Goal: Task Accomplishment & Management: Complete application form

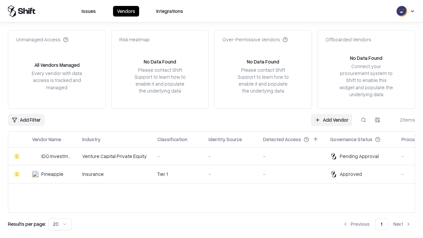
click at [332, 120] on link "Add Vendor" at bounding box center [331, 120] width 41 height 12
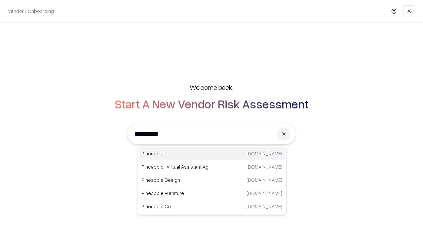
click at [212, 154] on div "Pineapple [DOMAIN_NAME]" at bounding box center [212, 153] width 146 height 13
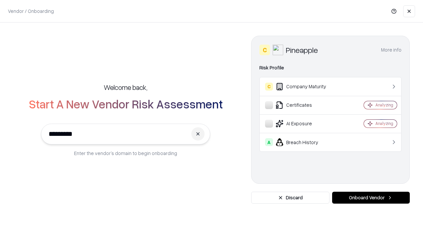
type input "*********"
click at [371, 198] on button "Onboard Vendor" at bounding box center [371, 198] width 78 height 12
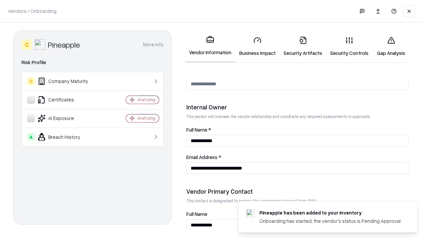
scroll to position [343, 0]
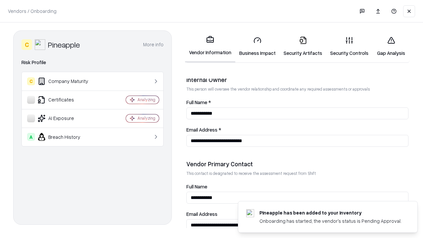
click at [258, 46] on link "Business Impact" at bounding box center [258, 46] width 44 height 31
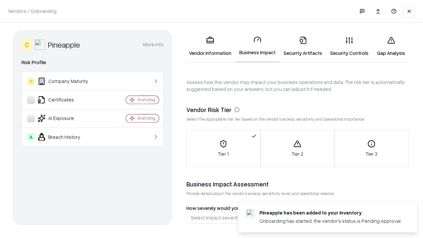
click at [303, 46] on link "Security Artifacts" at bounding box center [303, 46] width 47 height 31
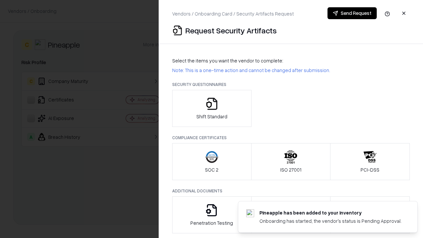
click at [212, 108] on icon "button" at bounding box center [211, 103] width 13 height 13
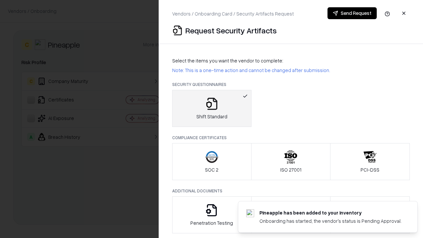
click at [352, 13] on button "Send Request" at bounding box center [352, 13] width 49 height 12
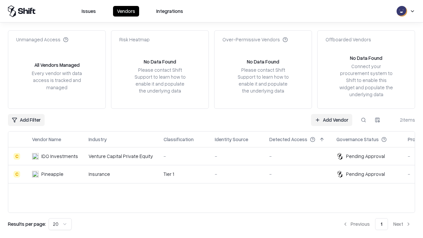
click at [332, 120] on link "Add Vendor" at bounding box center [331, 120] width 41 height 12
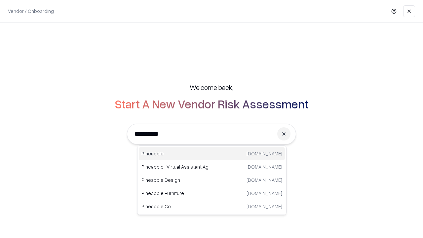
click at [212, 154] on div "Pineapple [DOMAIN_NAME]" at bounding box center [212, 153] width 146 height 13
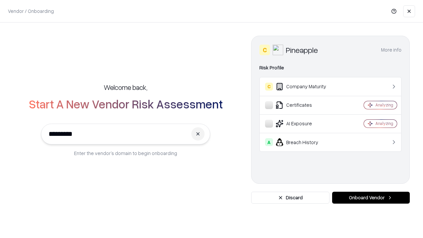
type input "*********"
click at [371, 198] on button "Onboard Vendor" at bounding box center [371, 198] width 78 height 12
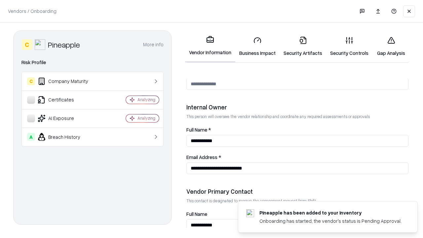
scroll to position [343, 0]
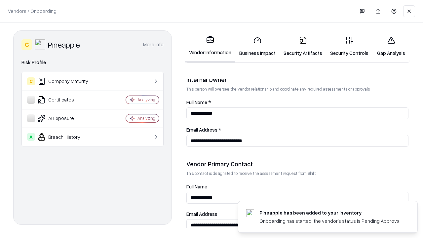
click at [391, 46] on link "Gap Analysis" at bounding box center [391, 46] width 37 height 31
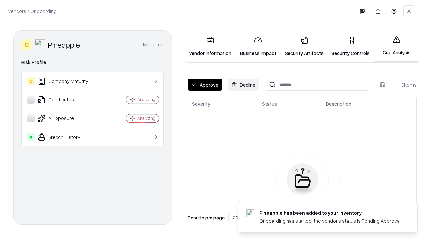
click at [205, 85] on button "Approve" at bounding box center [205, 85] width 35 height 12
